Goal: Task Accomplishment & Management: Use online tool/utility

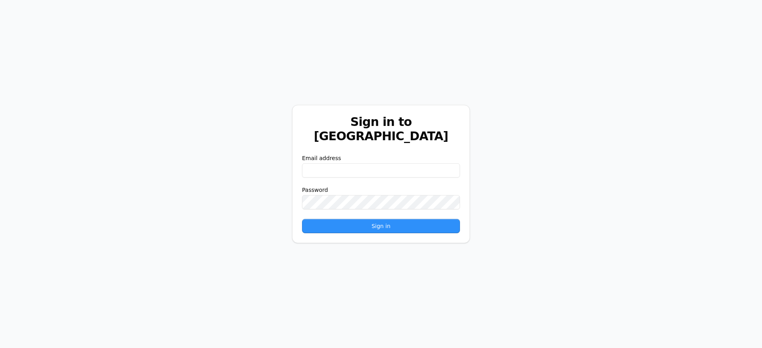
click at [387, 168] on input "email" at bounding box center [381, 170] width 158 height 14
click at [386, 167] on input "email" at bounding box center [381, 170] width 158 height 14
paste input "**********"
type input "**********"
click at [325, 219] on button "Sign in" at bounding box center [381, 226] width 158 height 14
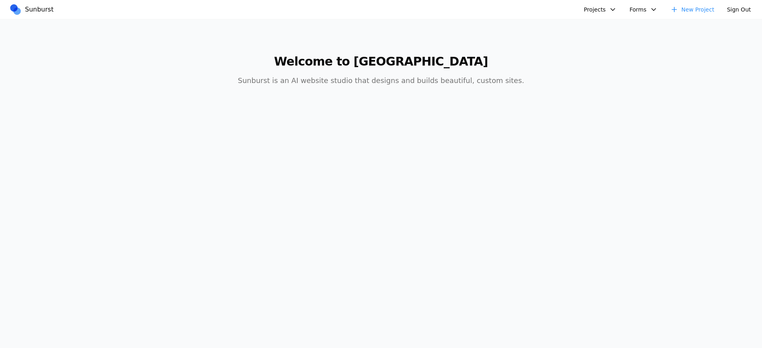
click at [202, 151] on body "Sunburst Projects AIC - Coal Creek Version New Project Forms AIC - Coal Creek V…" at bounding box center [381, 174] width 762 height 348
click at [215, 142] on body "Sunburst Projects AIC - Coal Creek Version New Project Forms AIC - Coal Creek V…" at bounding box center [381, 174] width 762 height 348
click at [601, 4] on button "Projects" at bounding box center [600, 9] width 42 height 13
click at [606, 21] on link "AIC - Coal Creek Version" at bounding box center [621, 27] width 74 height 13
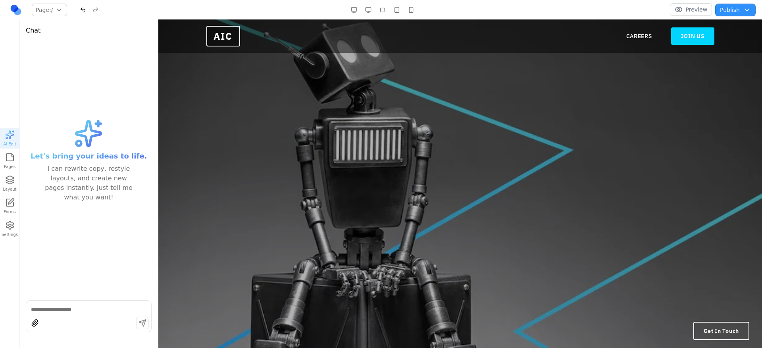
click at [41, 12] on button "Page: /" at bounding box center [49, 10] width 35 height 13
click at [41, 11] on button "Page: /" at bounding box center [49, 10] width 35 height 13
click at [6, 158] on icon "button" at bounding box center [9, 157] width 7 height 7
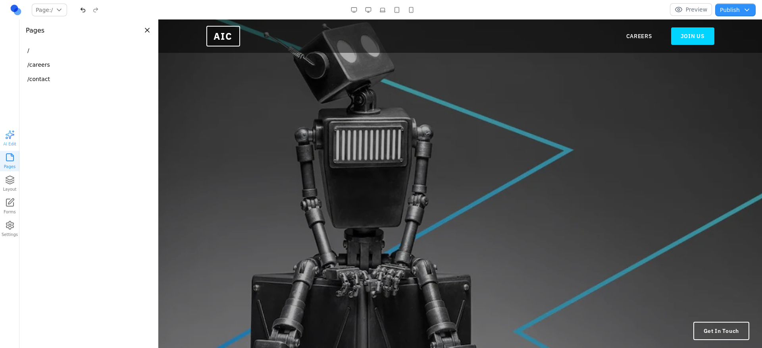
click at [144, 27] on button "Close panel" at bounding box center [147, 30] width 9 height 9
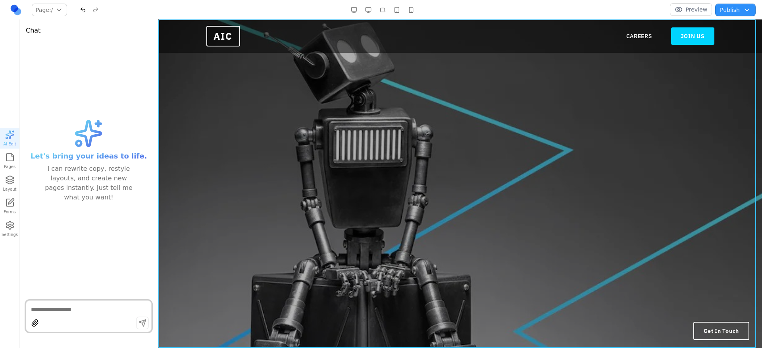
click at [265, 141] on div at bounding box center [459, 183] width 603 height 328
